Goal: Task Accomplishment & Management: Complete application form

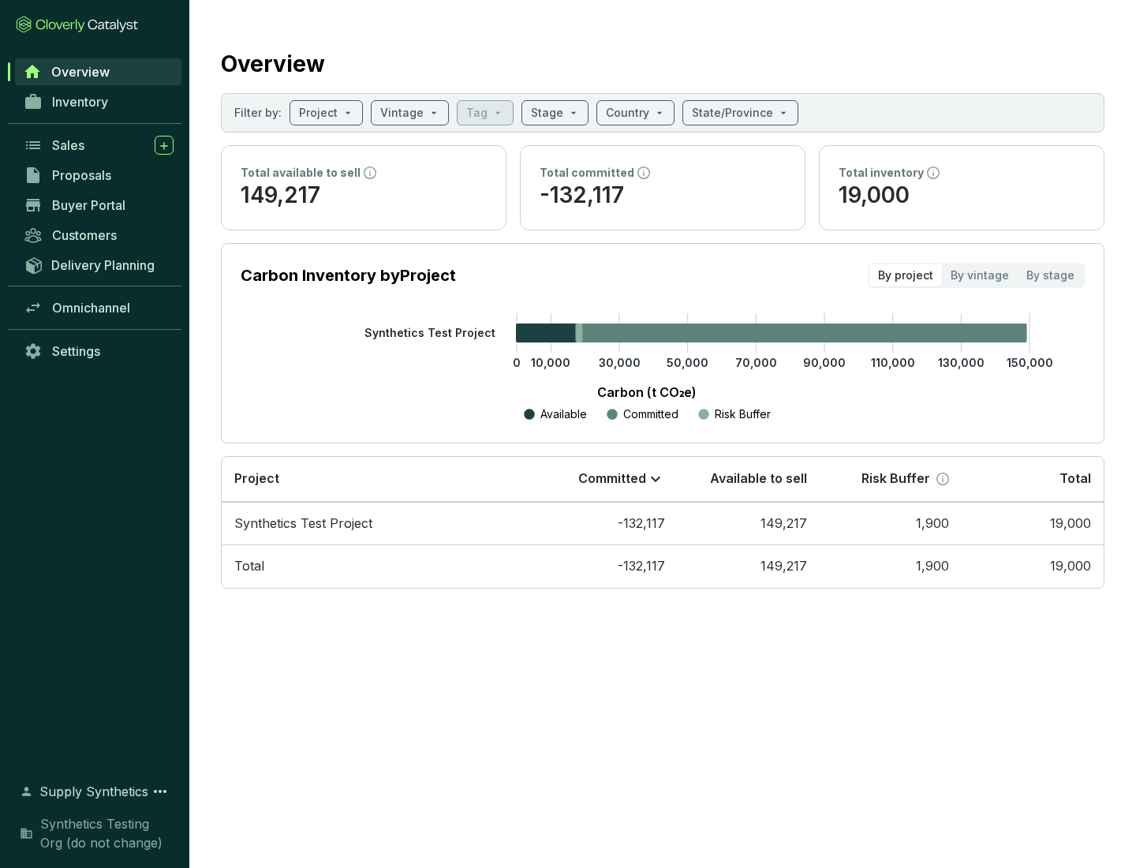
click at [99, 175] on span "Proposals" at bounding box center [81, 175] width 59 height 16
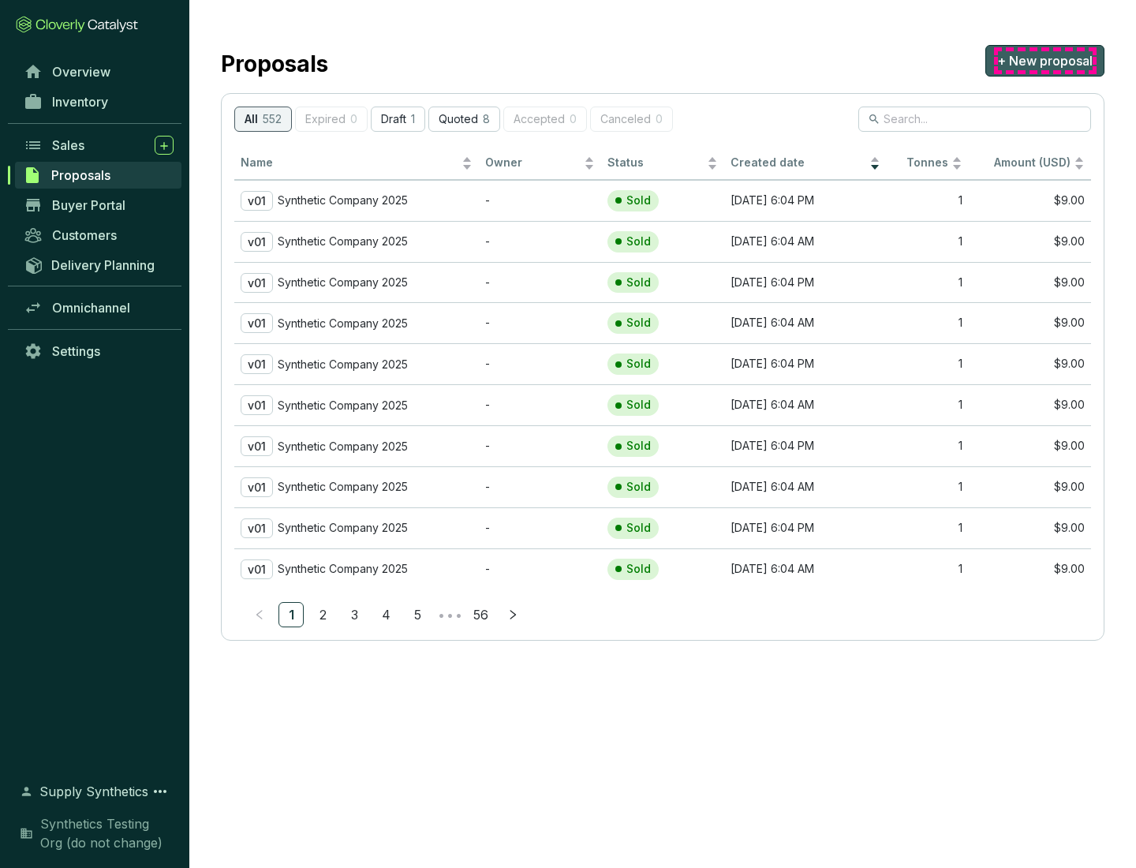
click at [1044, 61] on span "+ New proposal" at bounding box center [1044, 60] width 95 height 19
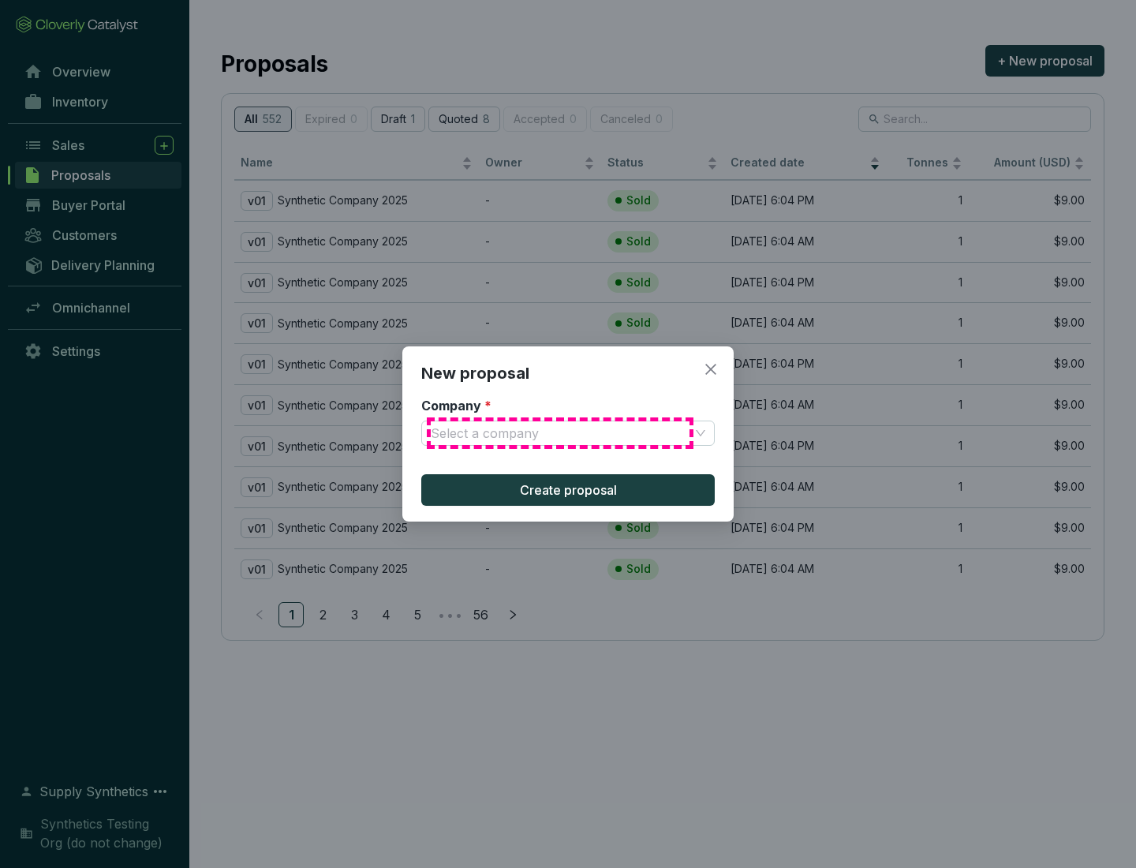
click at [560, 433] on input "Company *" at bounding box center [560, 433] width 259 height 24
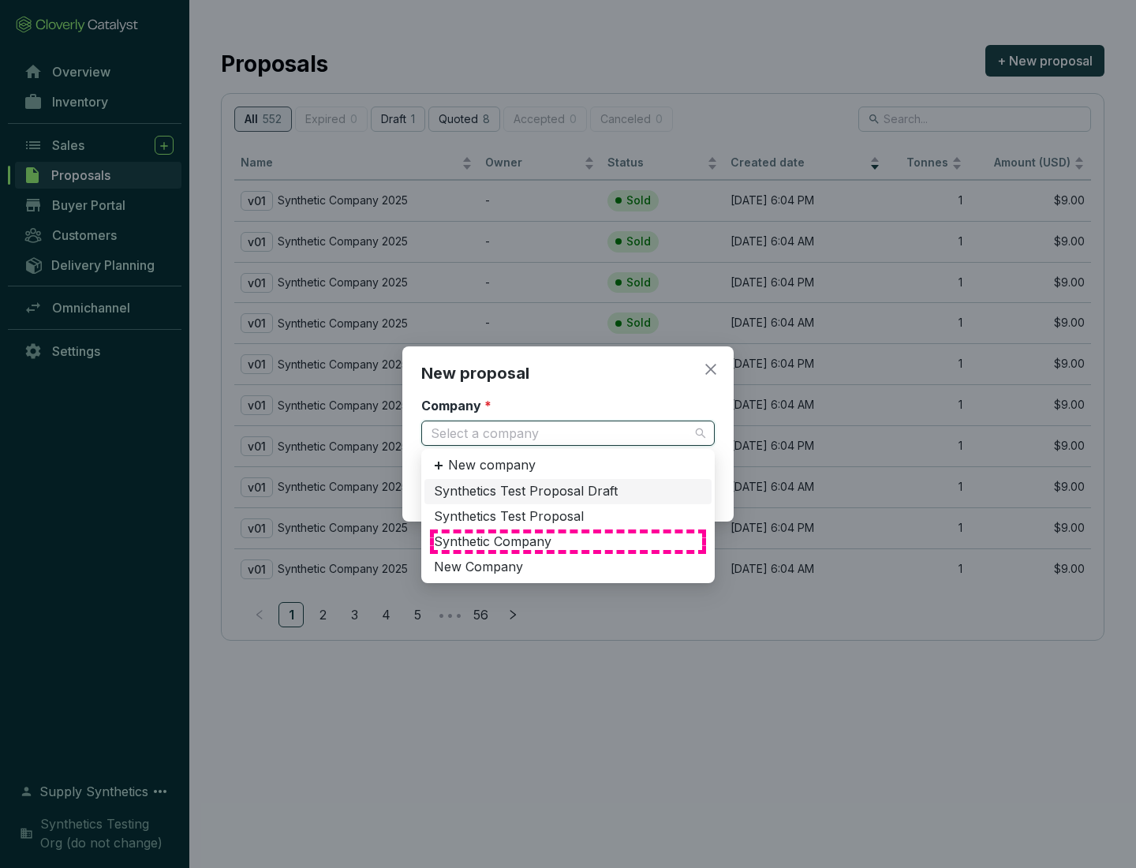
click at [568, 541] on div "Synthetic Company" at bounding box center [568, 541] width 268 height 17
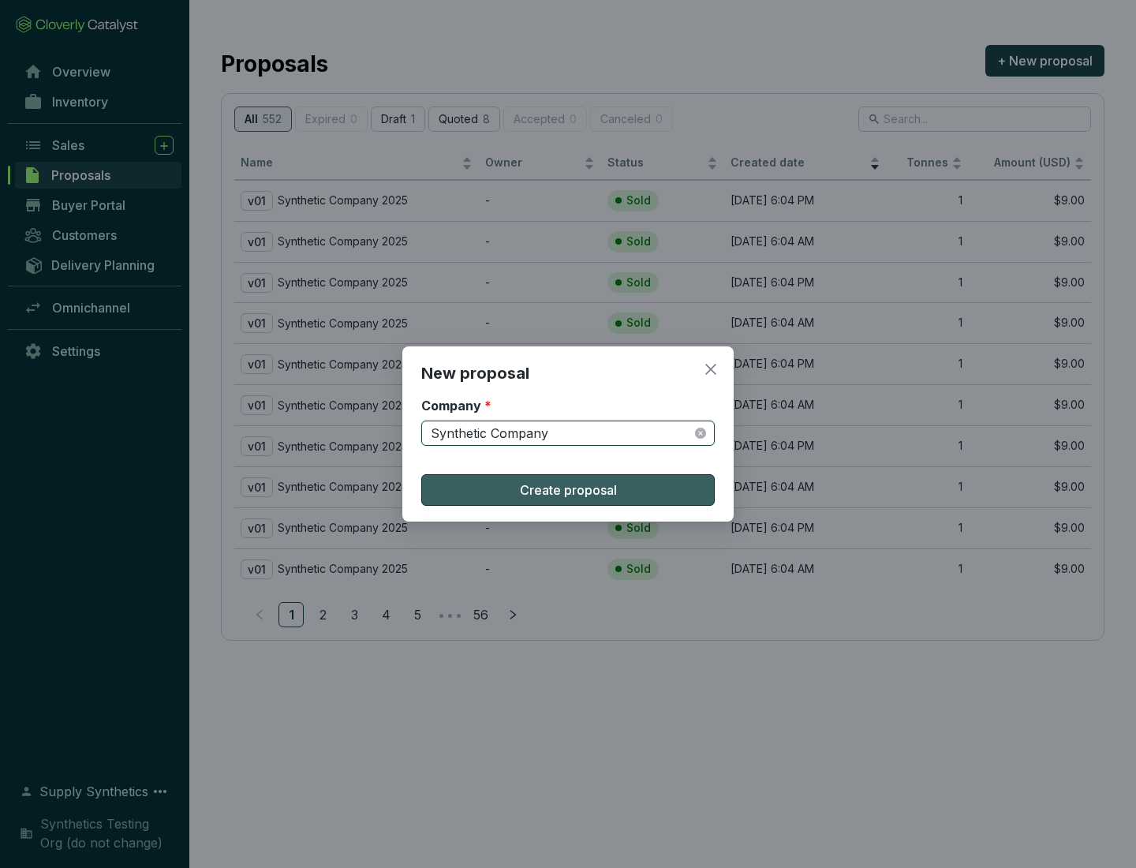
click at [568, 490] on span "Create proposal" at bounding box center [568, 489] width 97 height 19
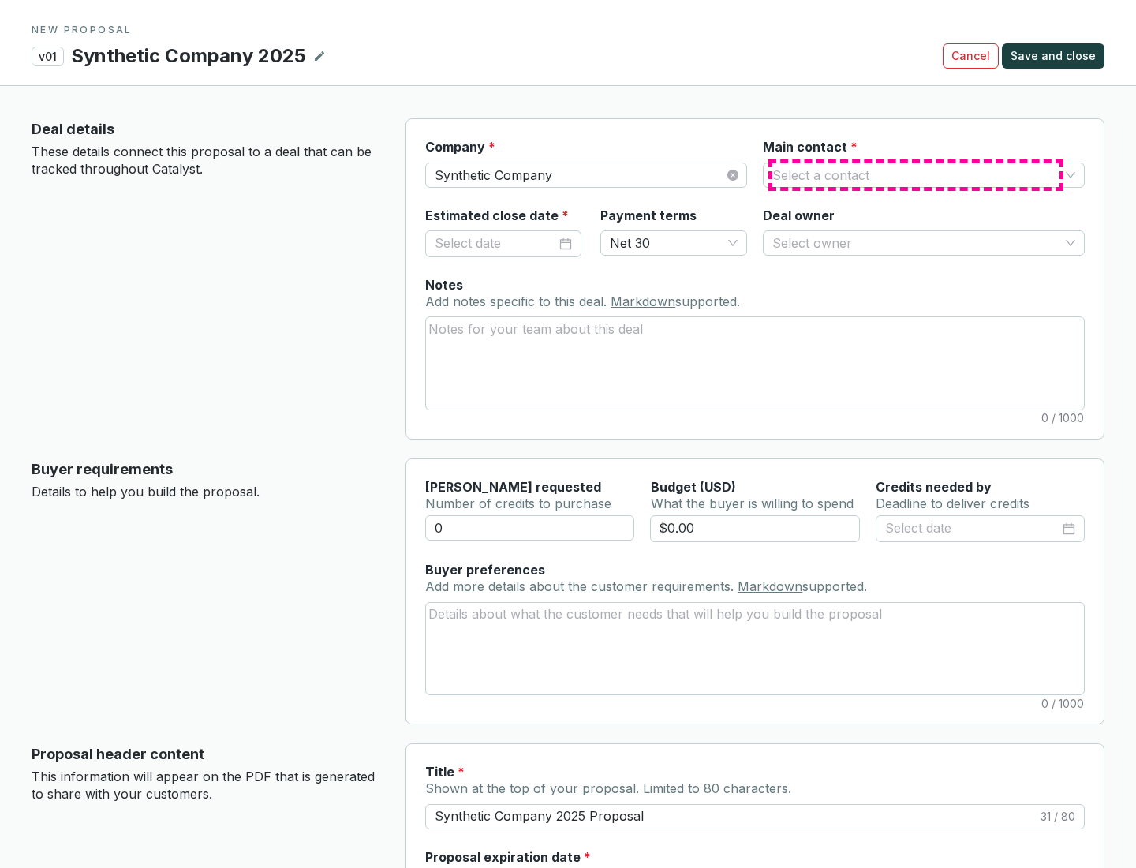
click at [916, 174] on input "Main contact *" at bounding box center [915, 175] width 287 height 24
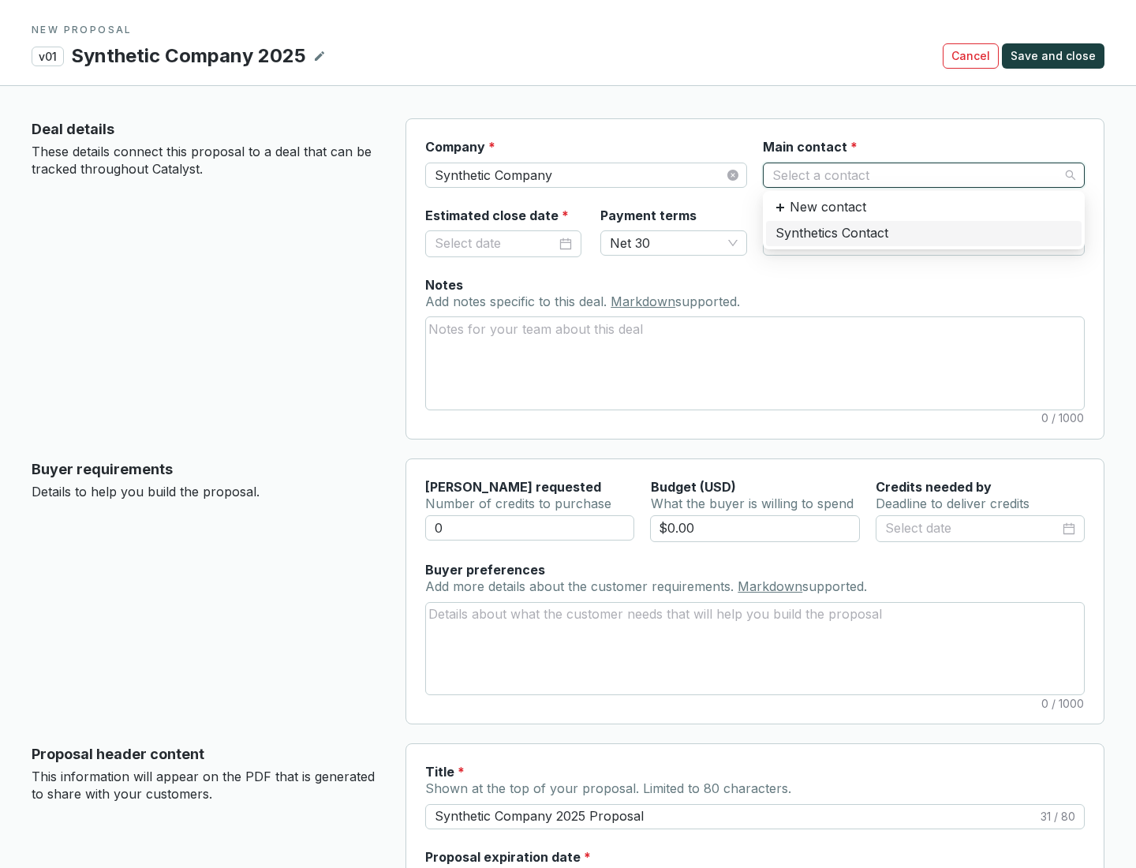
click at [923, 233] on div "Synthetics Contact" at bounding box center [923, 233] width 297 height 17
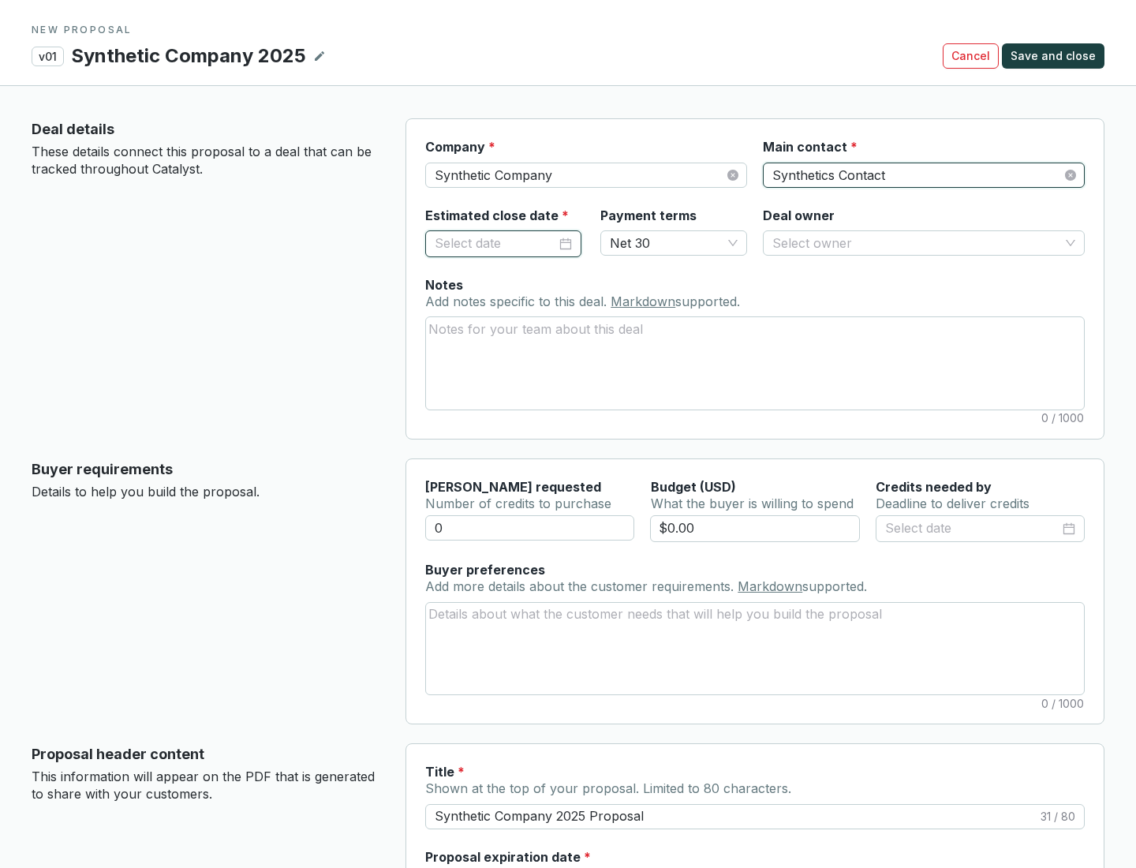
click at [495, 243] on input "Estimated close date *" at bounding box center [495, 243] width 121 height 21
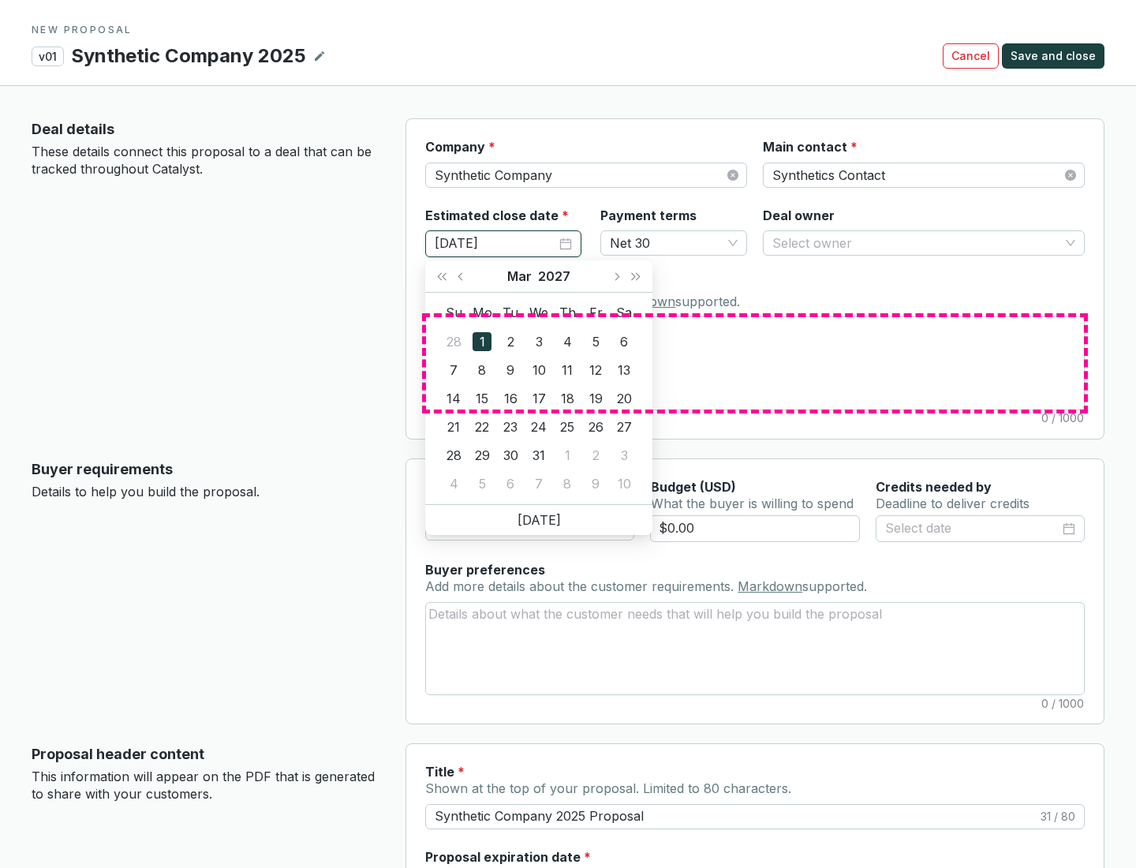
type input "[DATE]"
click at [755, 363] on textarea "Notes Add notes specific to this deal. Markdown supported." at bounding box center [755, 362] width 658 height 91
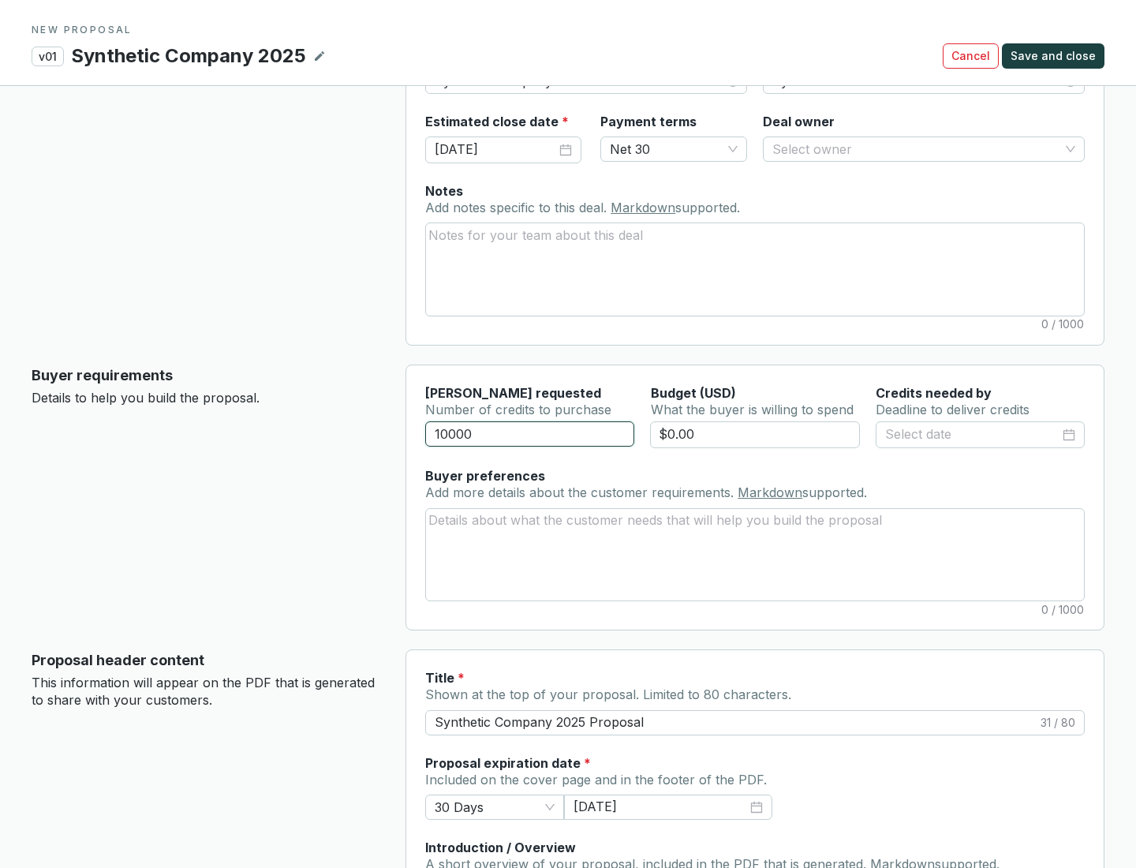
scroll to position [95, 0]
type input "10000"
type input "$0.00"
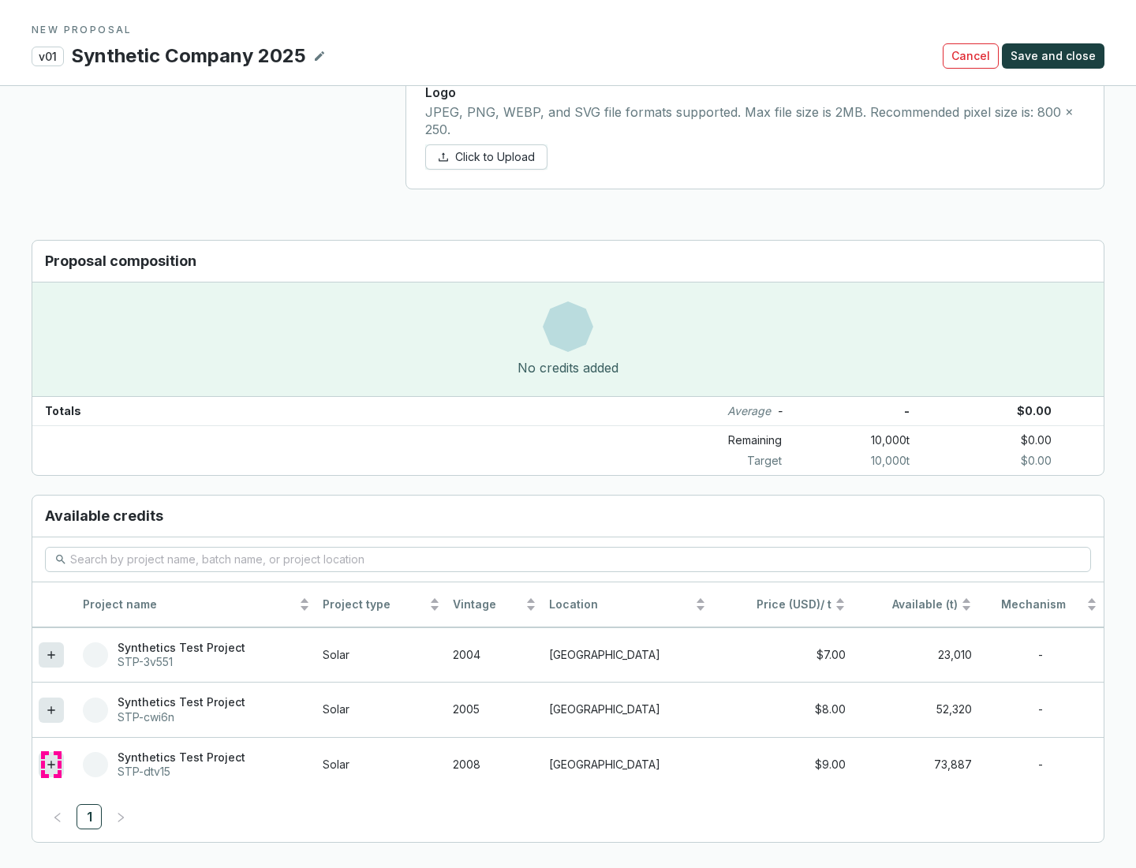
click at [51, 764] on icon at bounding box center [50, 763] width 7 height 7
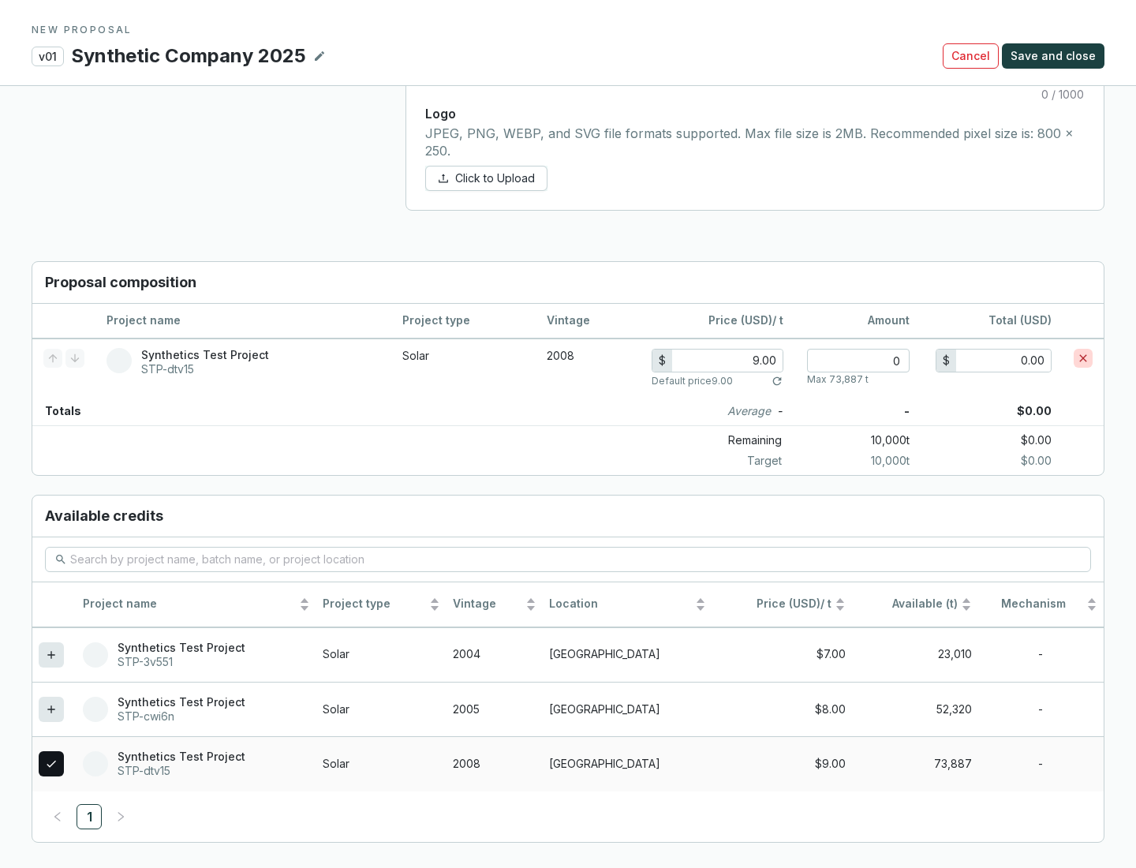
scroll to position [907, 0]
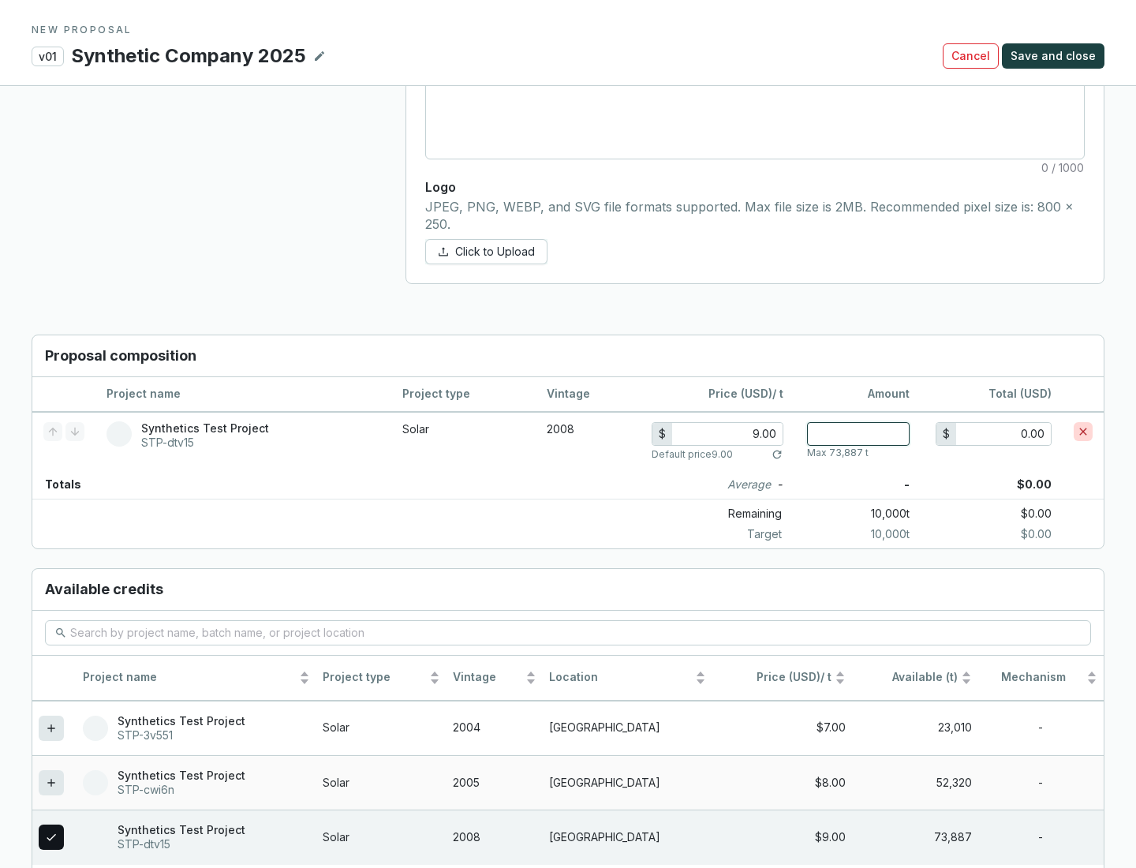
type input "1"
type input "9.00"
type input "1"
click at [1055, 56] on span "Save and close" at bounding box center [1052, 56] width 85 height 16
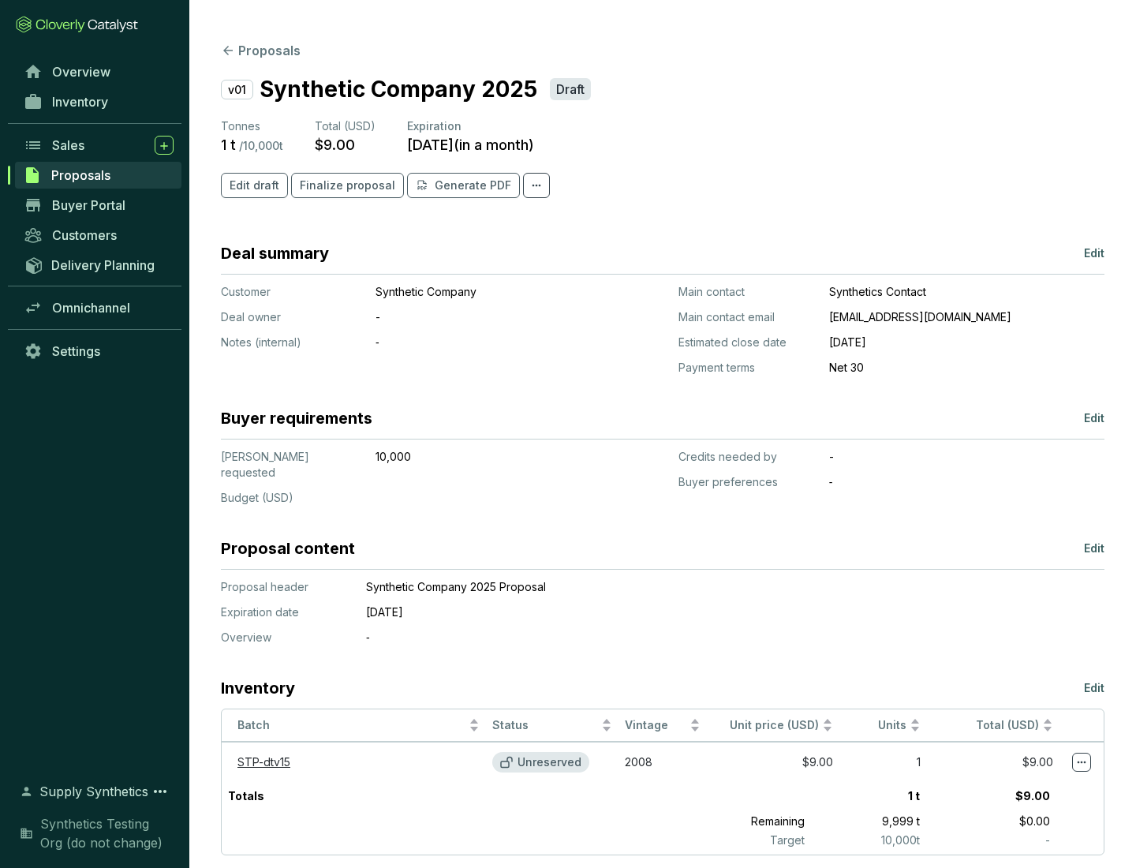
click at [342, 185] on span "Finalize proposal" at bounding box center [347, 185] width 95 height 16
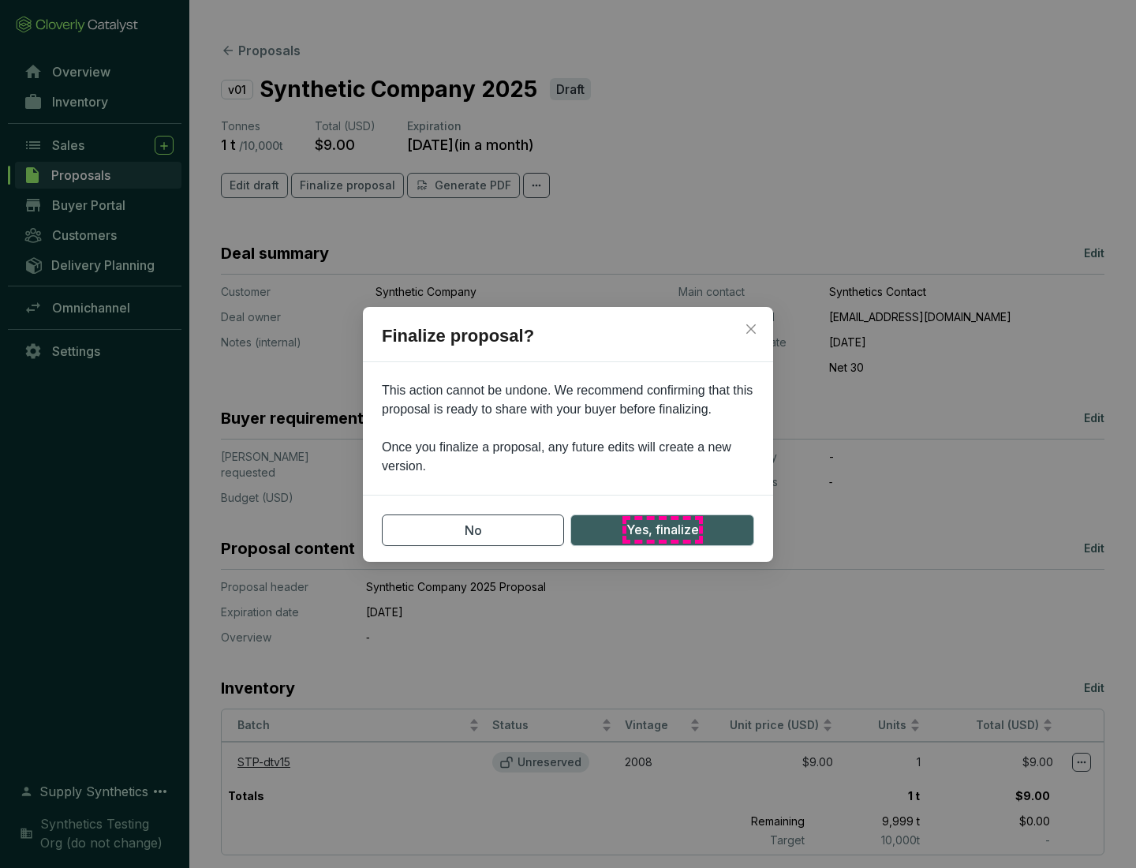
click at [662, 529] on span "Yes, finalize" at bounding box center [662, 530] width 73 height 20
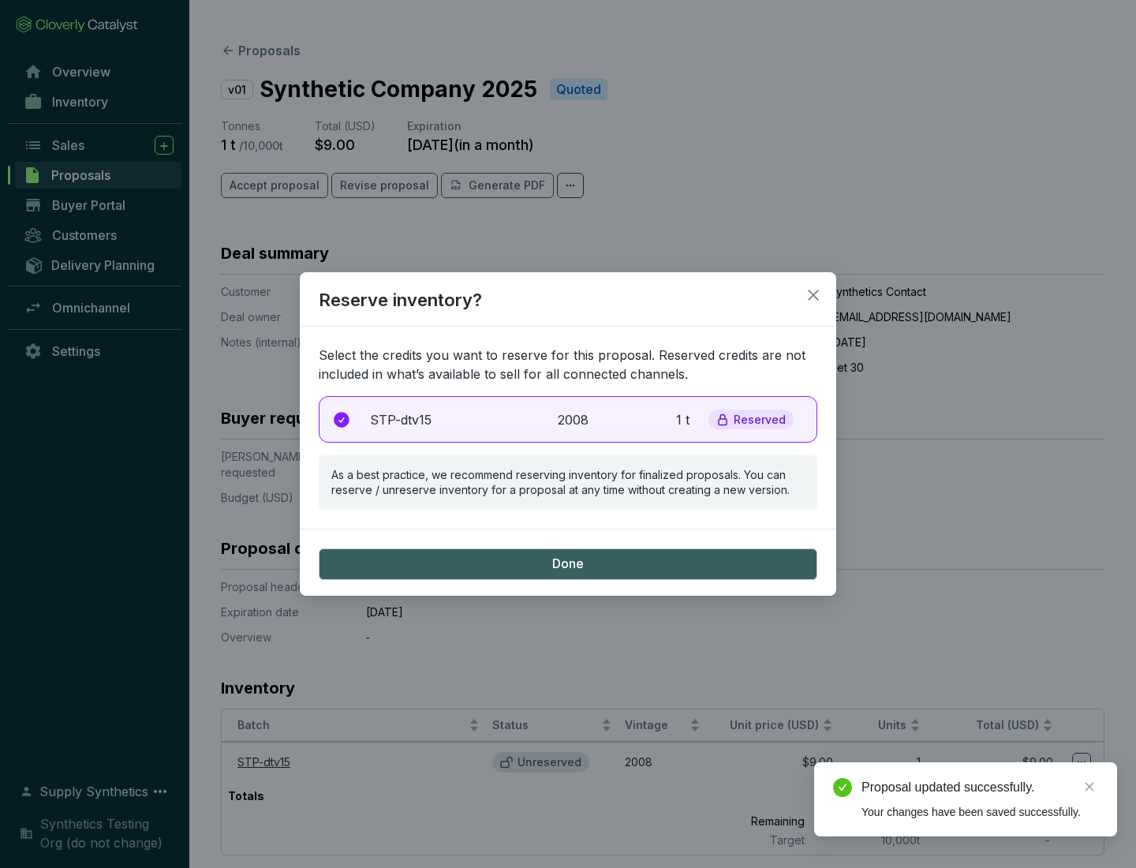
click at [568, 419] on p "2008" at bounding box center [575, 419] width 35 height 19
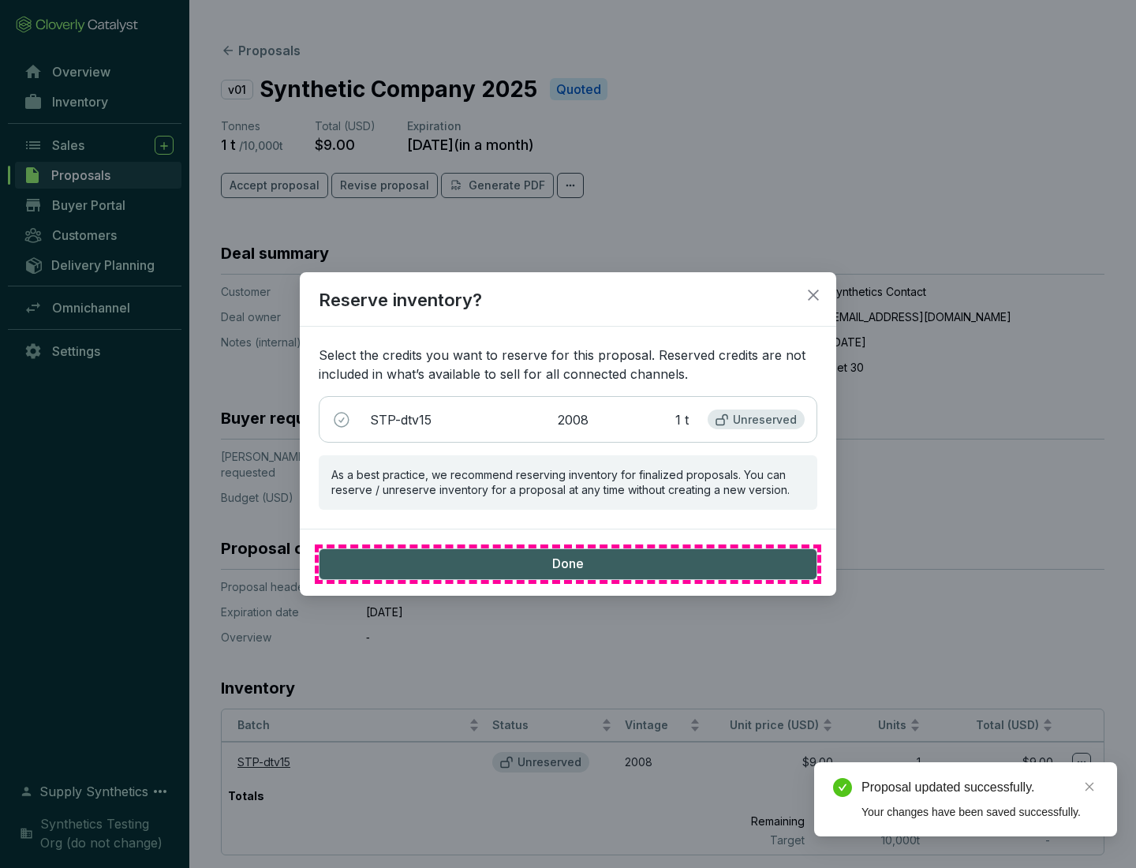
click at [568, 563] on span "Done" at bounding box center [568, 563] width 32 height 17
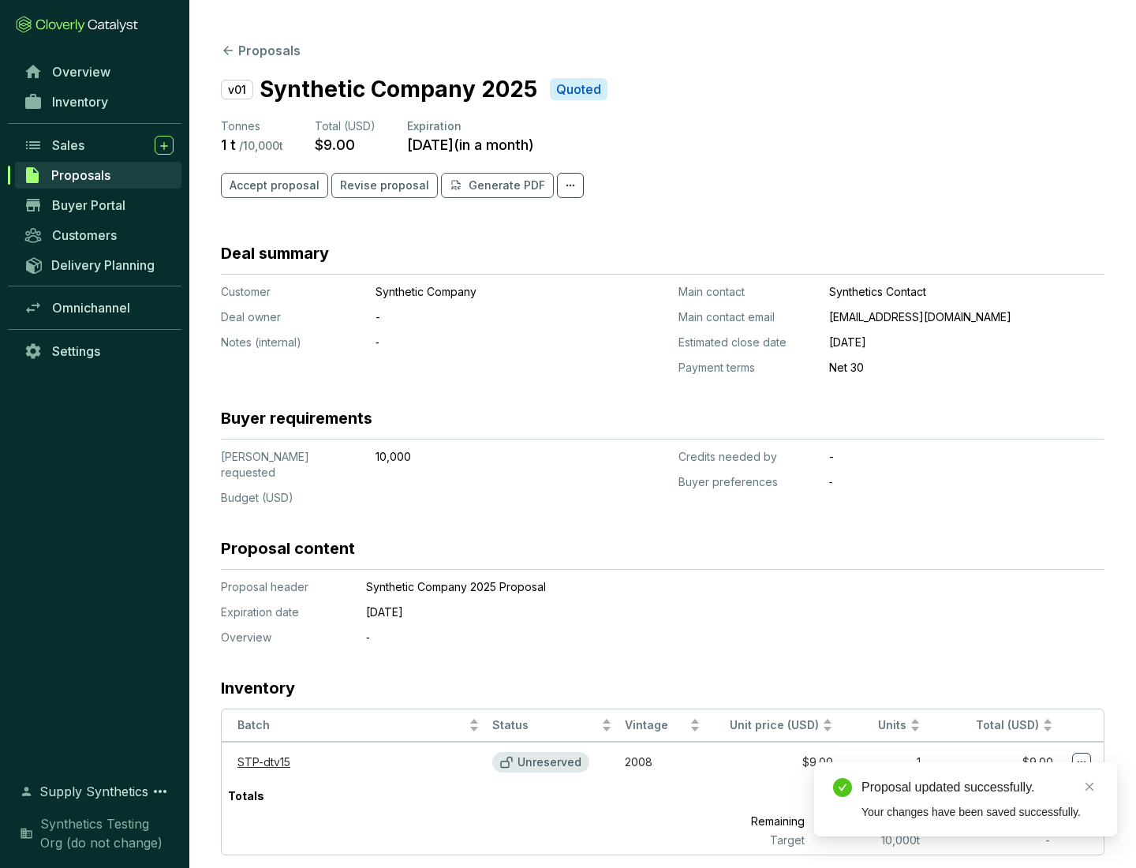
click at [980, 787] on div "Proposal updated successfully." at bounding box center [979, 787] width 237 height 19
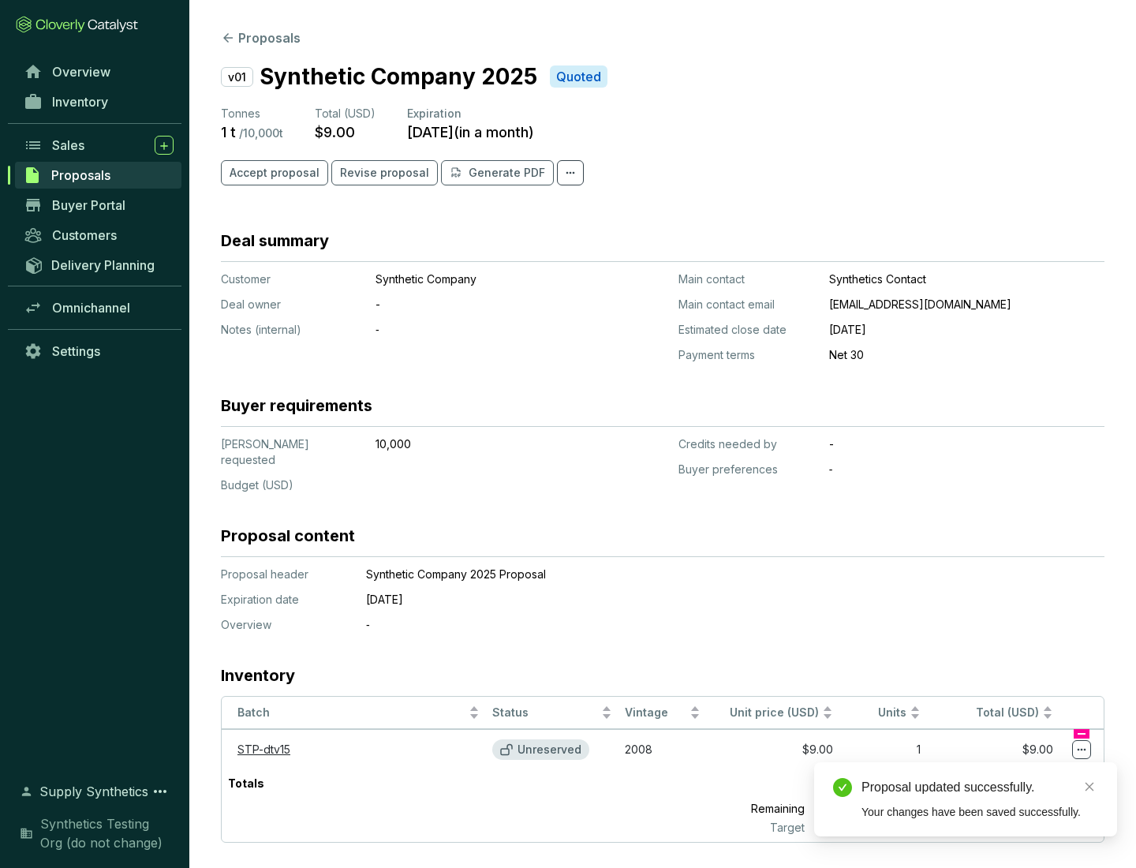
click at [1081, 749] on icon at bounding box center [1081, 750] width 9 height 2
click at [1033, 769] on div "Proposal updated successfully. Your changes have been saved successfully." at bounding box center [965, 799] width 303 height 74
click at [980, 787] on div "Proposal updated successfully." at bounding box center [979, 787] width 237 height 19
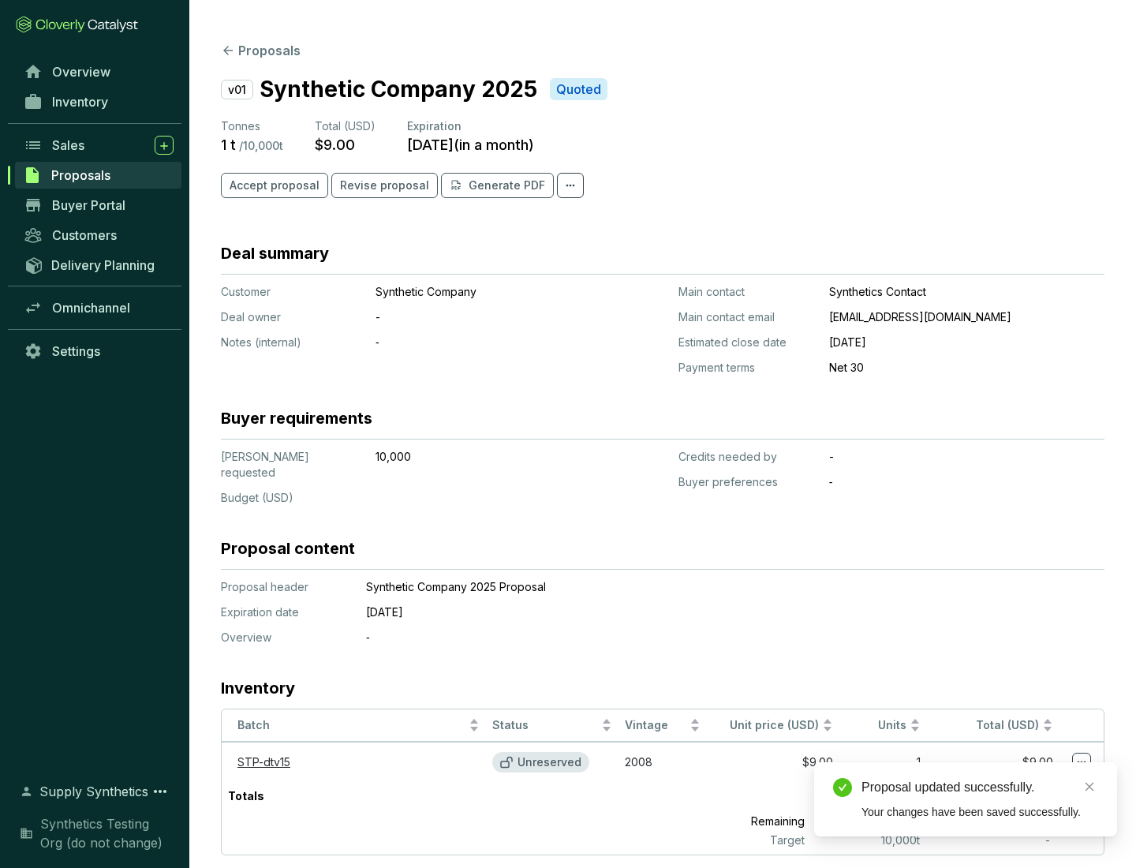
click at [272, 185] on span "Accept proposal" at bounding box center [275, 185] width 90 height 16
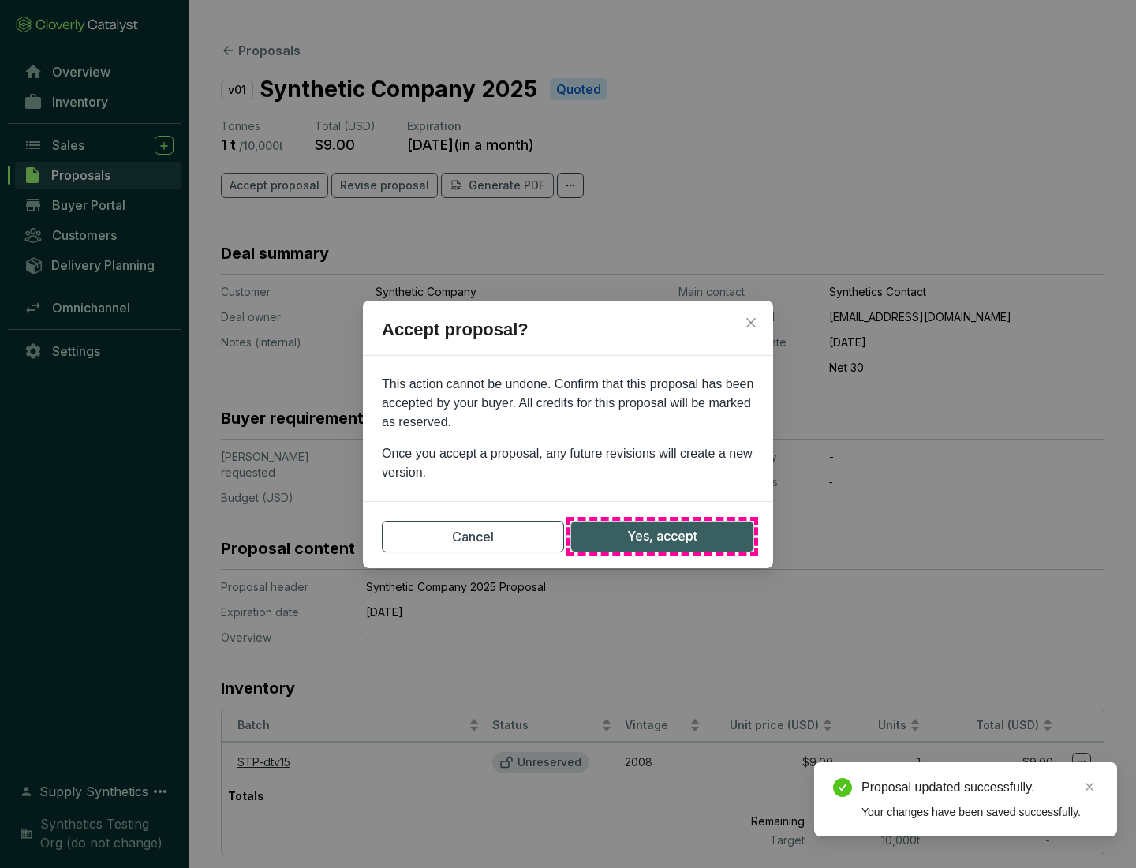
click at [662, 536] on span "Yes, accept" at bounding box center [662, 536] width 70 height 20
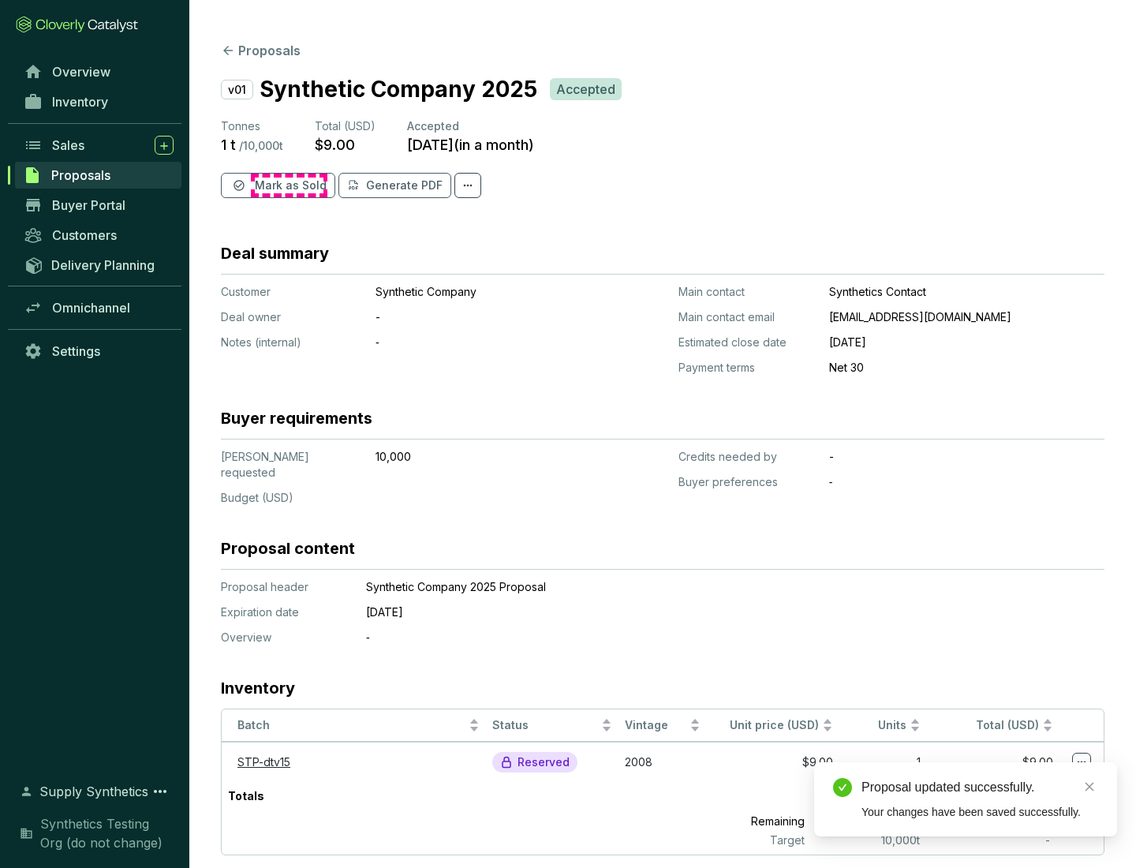
click at [289, 185] on span "Mark as Sold" at bounding box center [291, 185] width 72 height 16
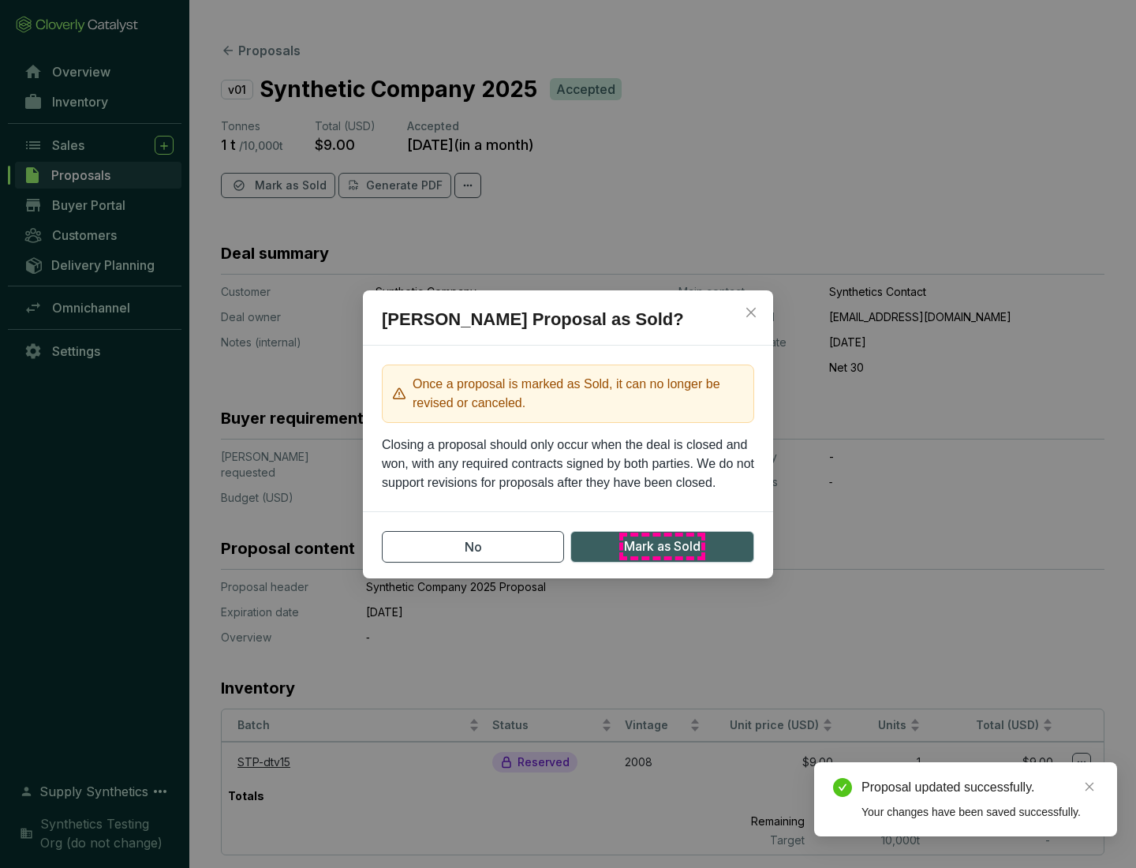
click at [662, 546] on span "Mark as Sold" at bounding box center [662, 546] width 77 height 20
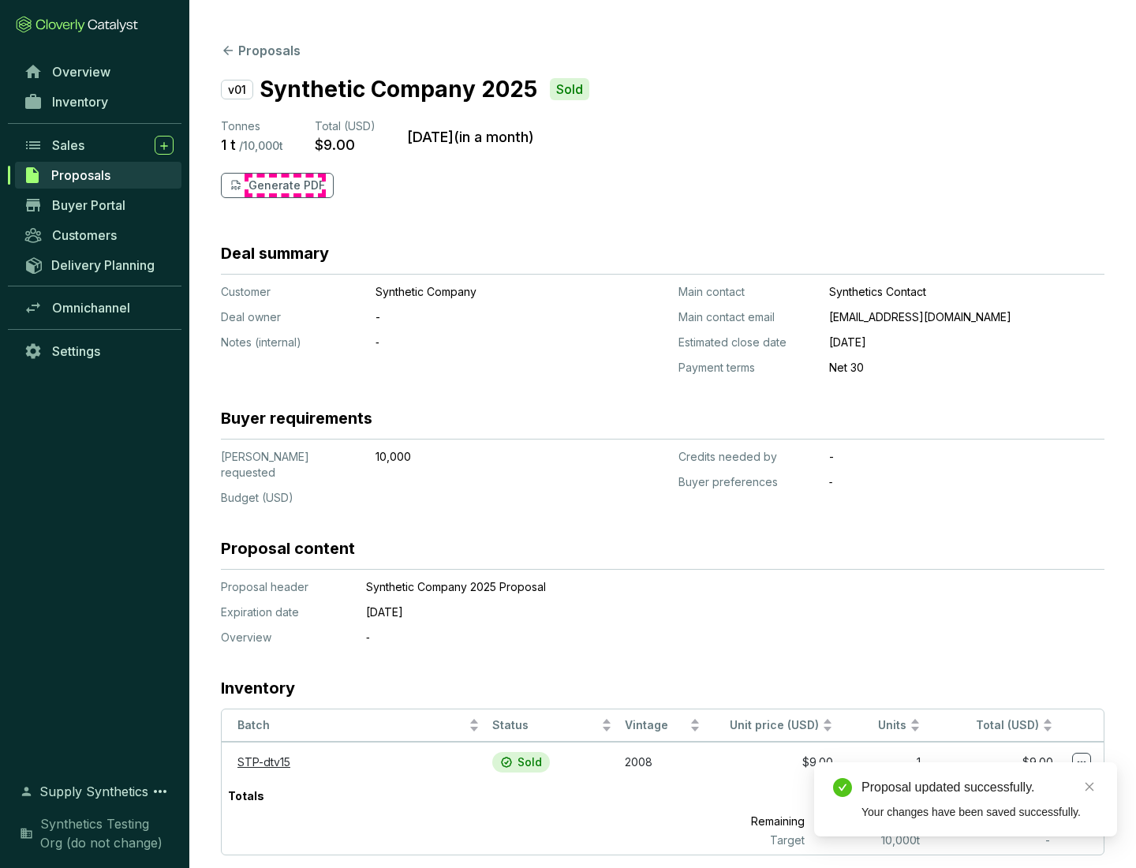
click at [285, 185] on p "Generate PDF" at bounding box center [286, 185] width 77 height 16
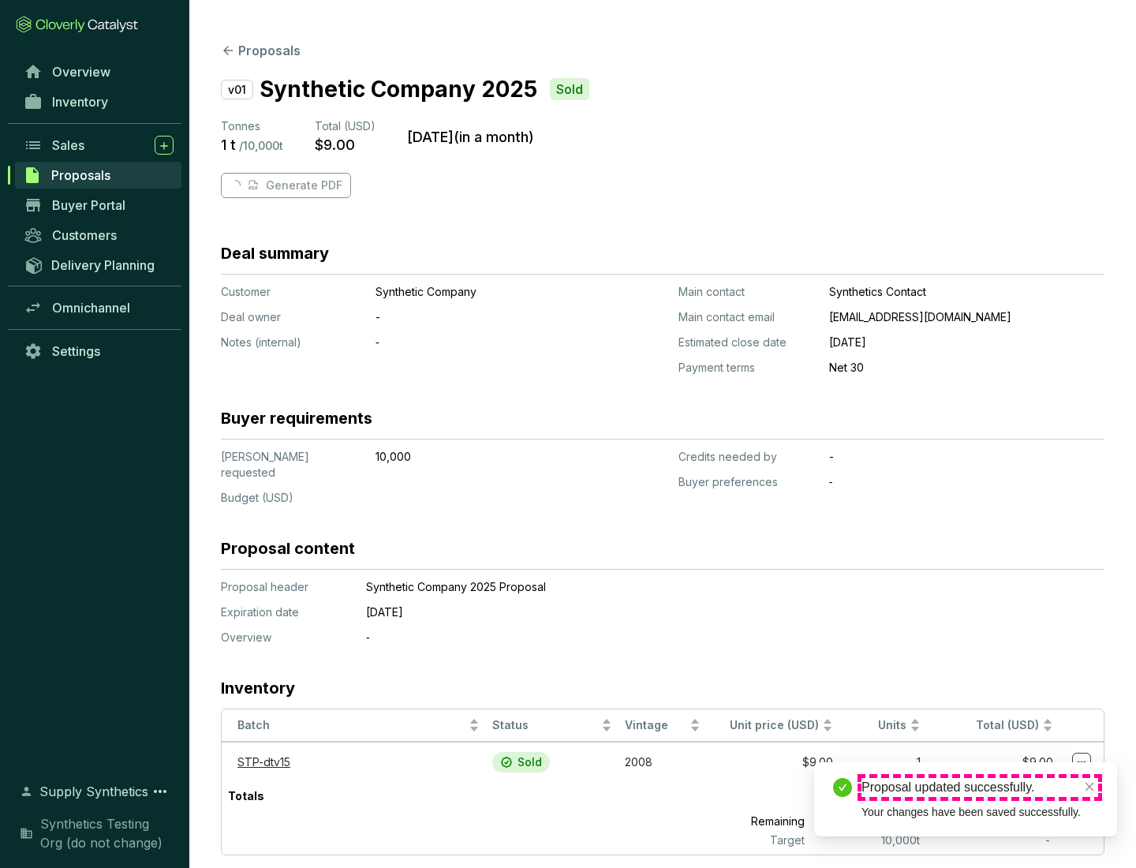
click at [980, 787] on div "Proposal updated successfully." at bounding box center [979, 787] width 237 height 19
